Goal: Transaction & Acquisition: Subscribe to service/newsletter

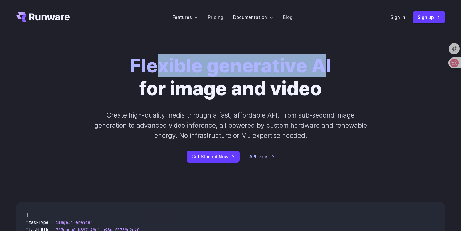
drag, startPoint x: 160, startPoint y: 66, endPoint x: 324, endPoint y: 64, distance: 163.9
click at [324, 64] on strong "Flexible generative AI" at bounding box center [231, 65] width 202 height 23
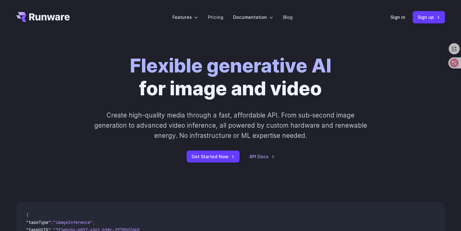
click at [269, 44] on div "Flexible generative AI for image and video Create high-quality media through a …" at bounding box center [230, 109] width 461 height 148
click at [430, 16] on link "Sign up" at bounding box center [429, 17] width 32 height 12
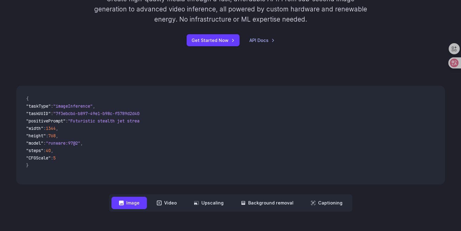
scroll to position [116, 0]
